Goal: Transaction & Acquisition: Purchase product/service

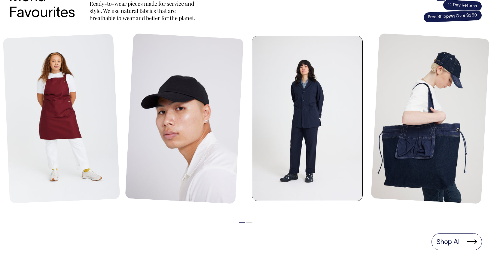
scroll to position [267, 0]
click at [352, 191] on icon at bounding box center [352, 191] width 10 height 5
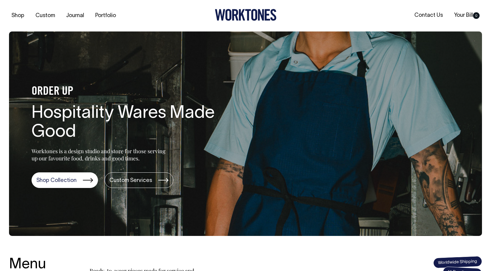
scroll to position [0, 0]
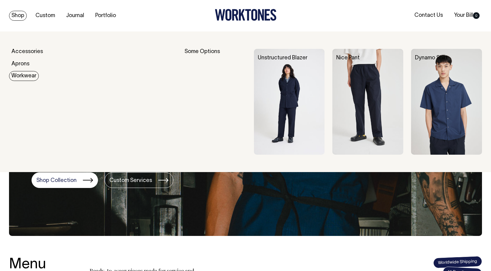
click at [26, 76] on link "Workwear" at bounding box center [24, 76] width 30 height 10
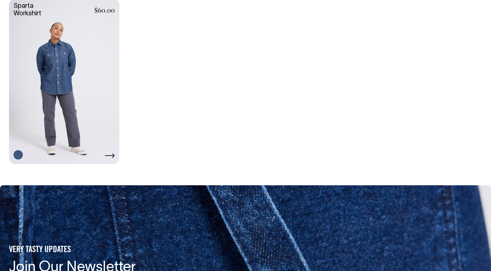
scroll to position [377, 0]
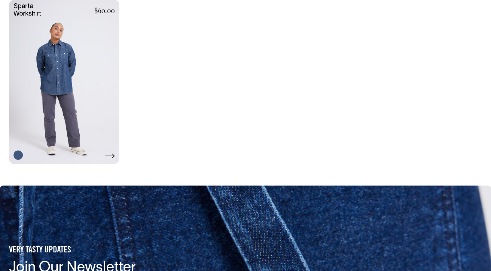
click at [66, 89] on link at bounding box center [64, 81] width 110 height 164
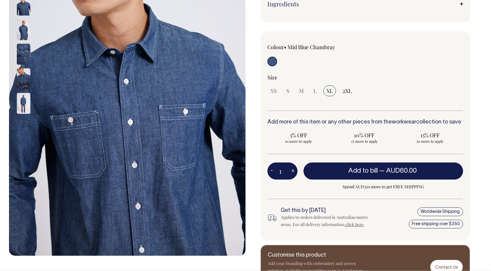
scroll to position [130, 0]
click at [26, 58] on img at bounding box center [24, 54] width 14 height 21
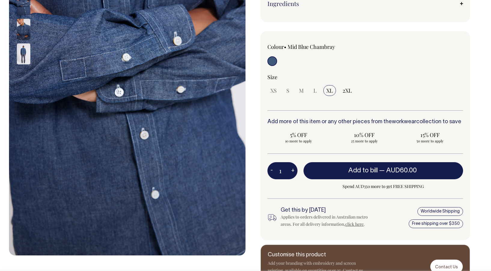
click at [24, 55] on img at bounding box center [24, 54] width 14 height 21
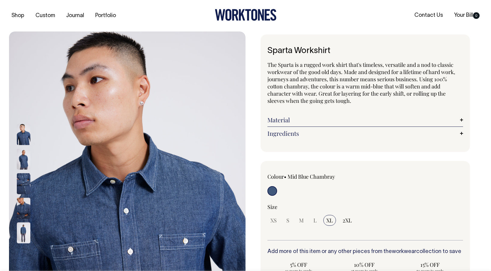
scroll to position [0, 0]
